Goal: Task Accomplishment & Management: Use online tool/utility

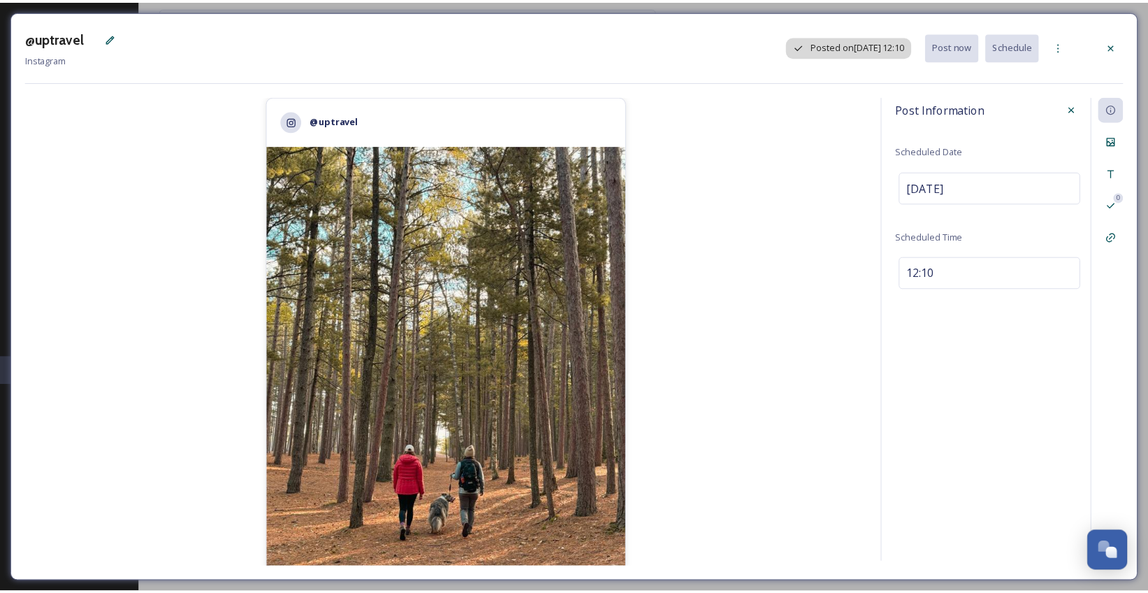
scroll to position [5339, 0]
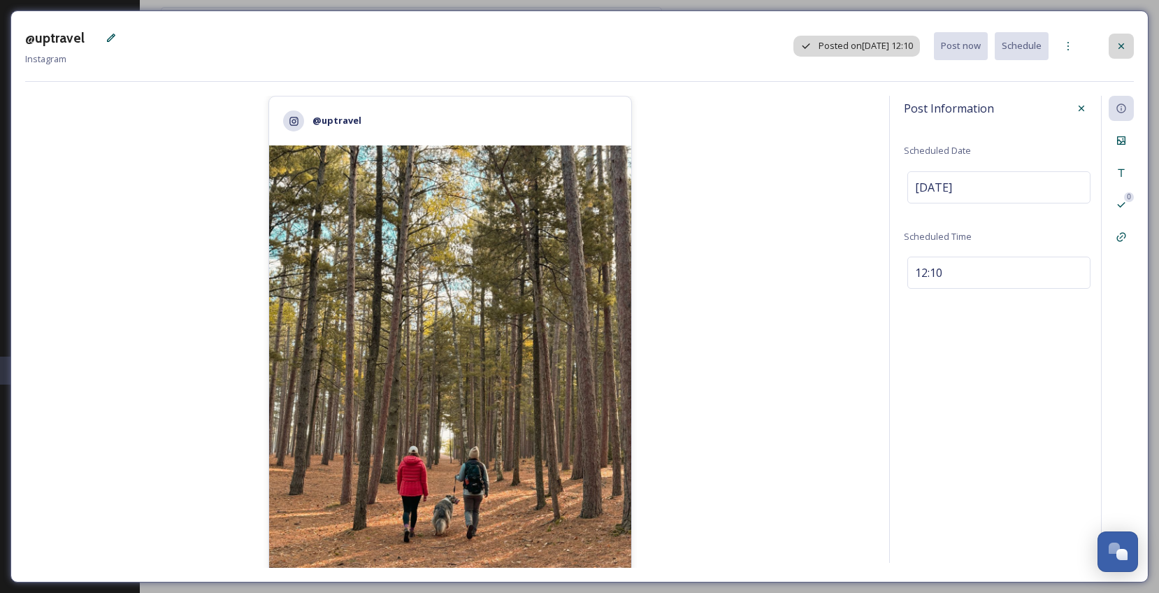
click at [1111, 43] on div at bounding box center [1120, 46] width 25 height 25
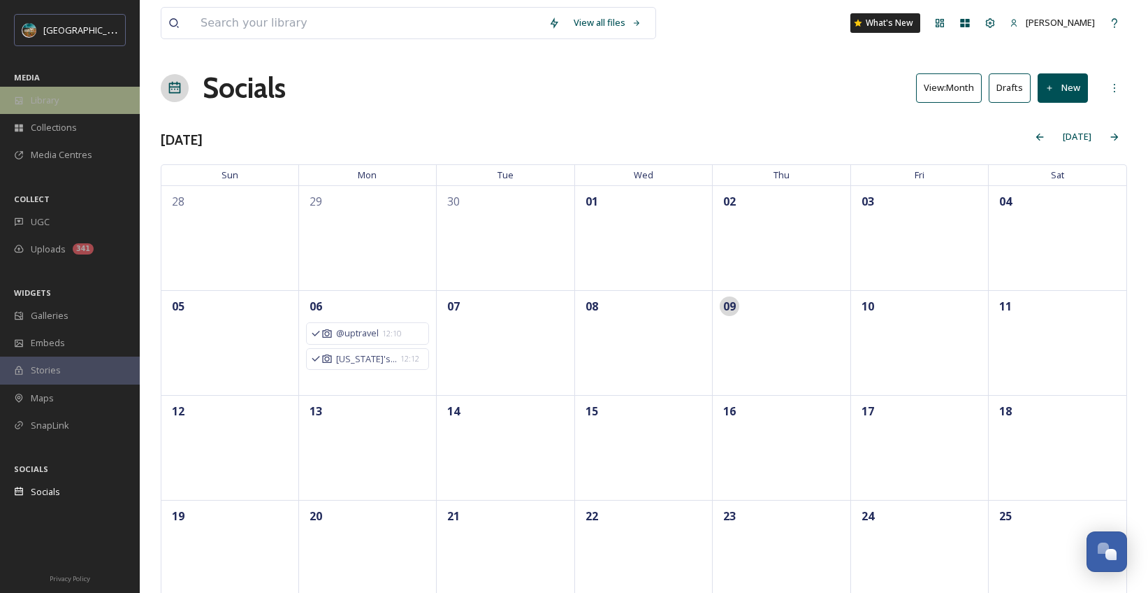
click at [52, 92] on div "Library" at bounding box center [70, 100] width 140 height 27
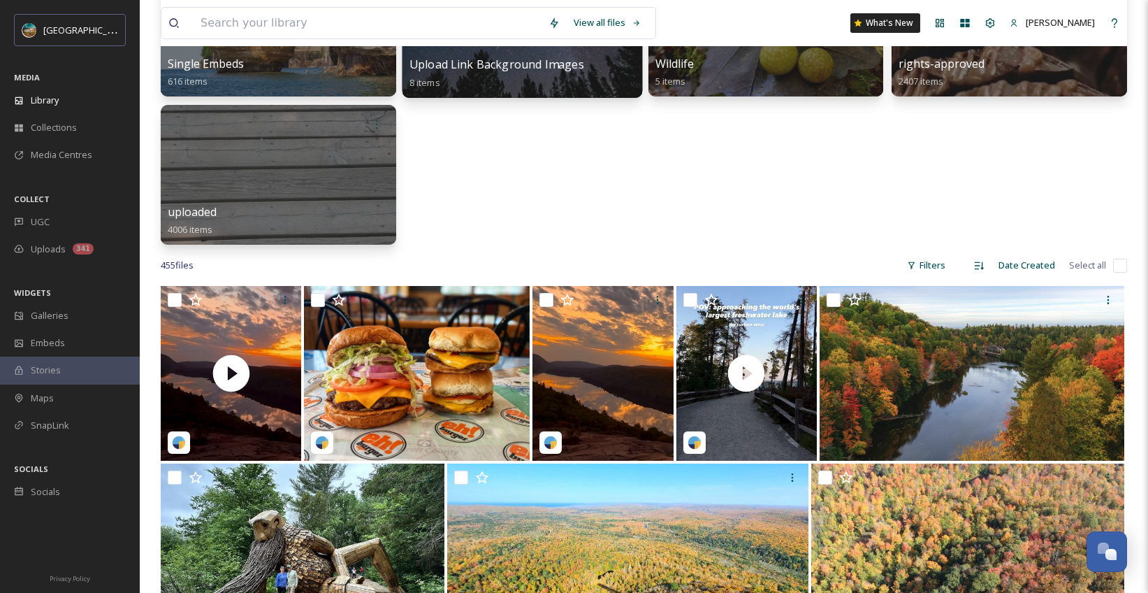
scroll to position [516, 0]
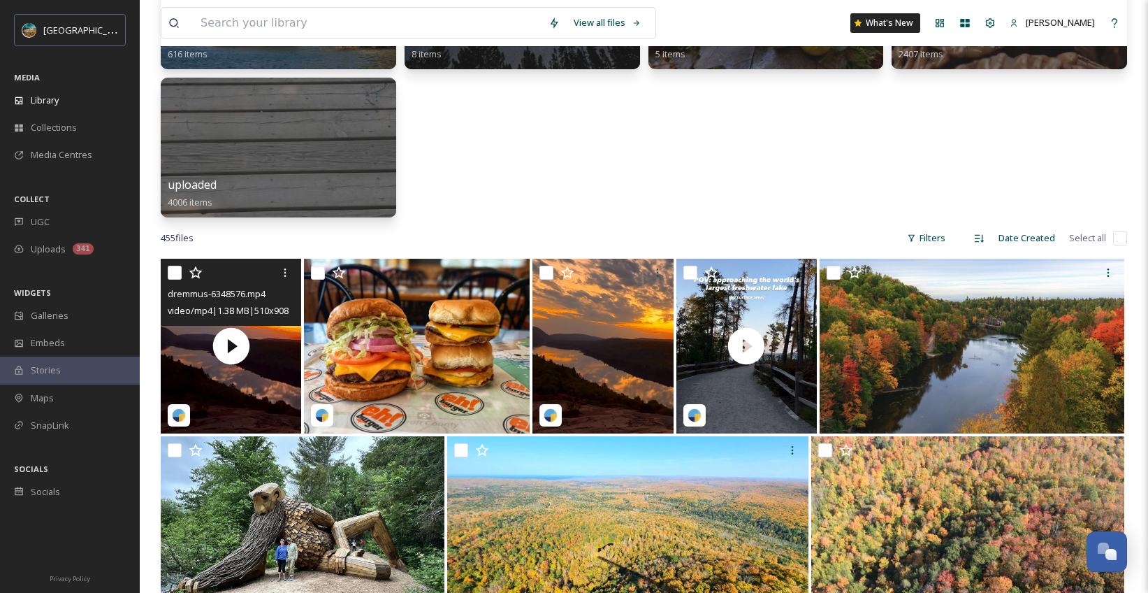
drag, startPoint x: 280, startPoint y: 274, endPoint x: 252, endPoint y: 282, distance: 29.9
click at [252, 282] on div at bounding box center [233, 272] width 130 height 25
click at [250, 278] on div at bounding box center [233, 272] width 130 height 25
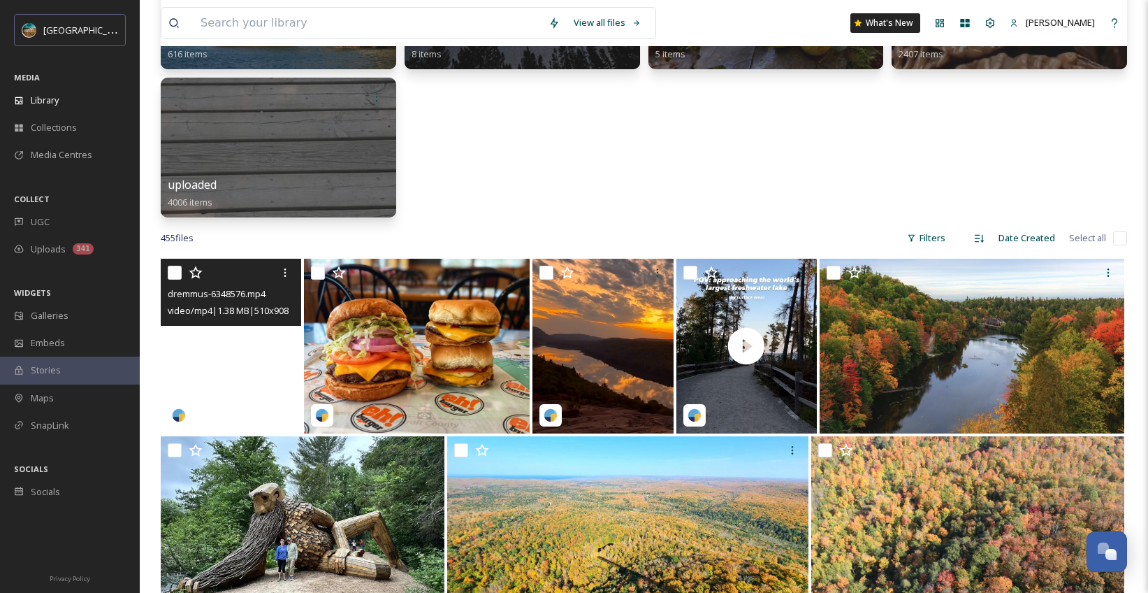
click at [256, 411] on video "dremmus-6348576.mp4" at bounding box center [231, 346] width 140 height 175
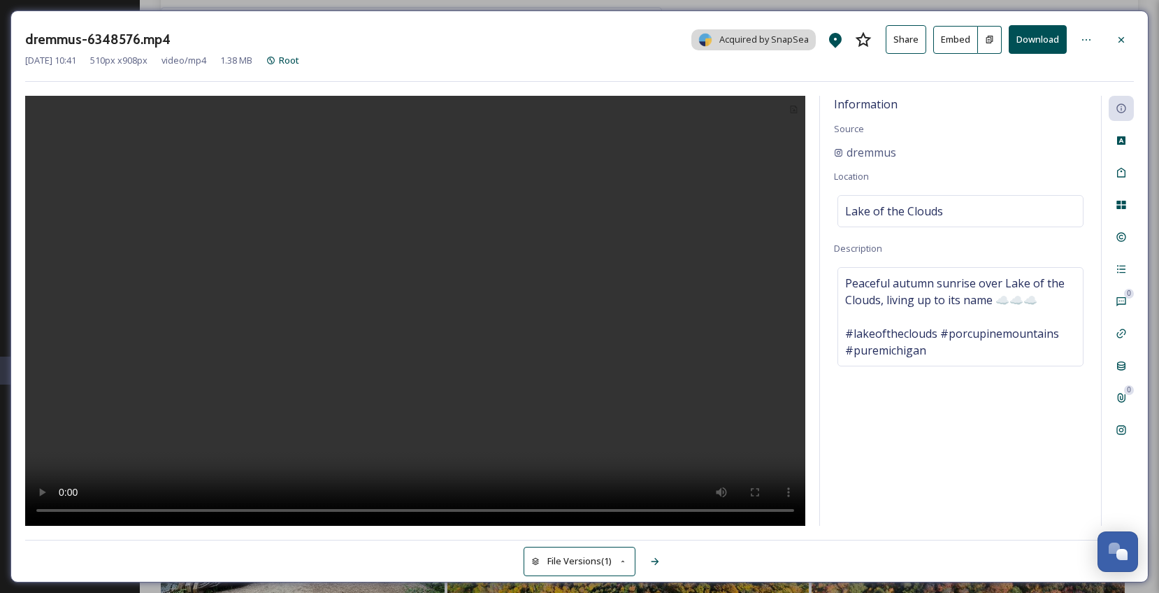
click at [689, 338] on div at bounding box center [415, 311] width 780 height 430
click at [1122, 37] on icon at bounding box center [1120, 39] width 11 height 11
